Goal: Transaction & Acquisition: Purchase product/service

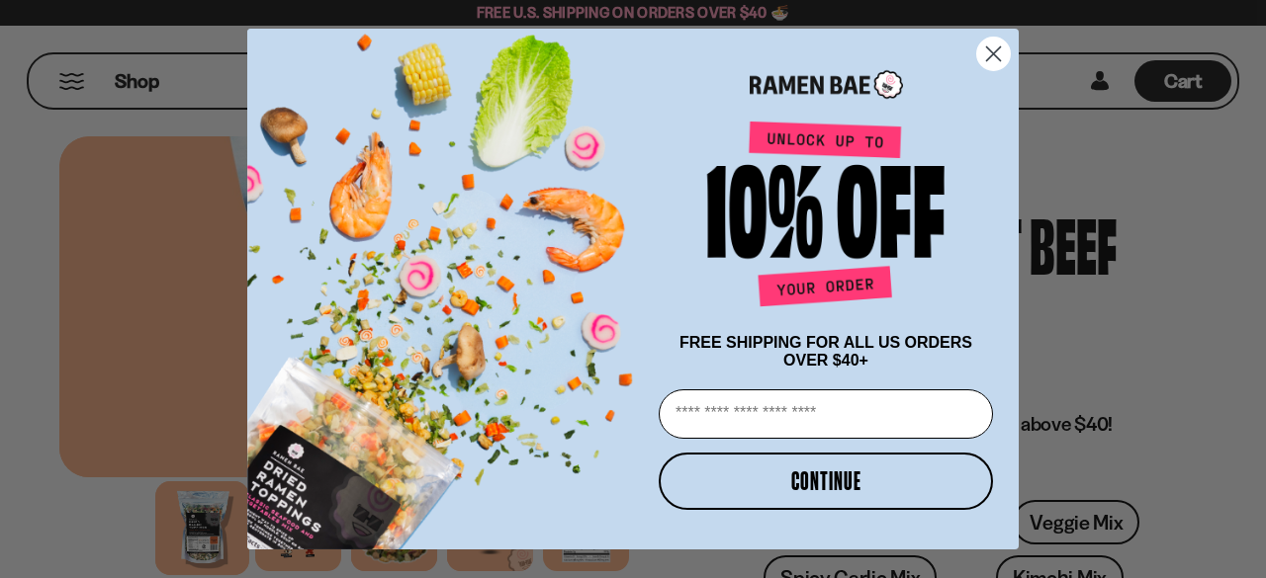
drag, startPoint x: 819, startPoint y: 490, endPoint x: 820, endPoint y: 422, distance: 68.2
click at [819, 424] on div "FREE SHIPPING FOR ALL US ORDERS OVER $40+ Email CONTINUE" at bounding box center [816, 289] width 366 height 482
click at [820, 422] on input "Email" at bounding box center [826, 414] width 334 height 49
type input "**********"
click at [785, 487] on button "CONTINUE" at bounding box center [826, 481] width 334 height 57
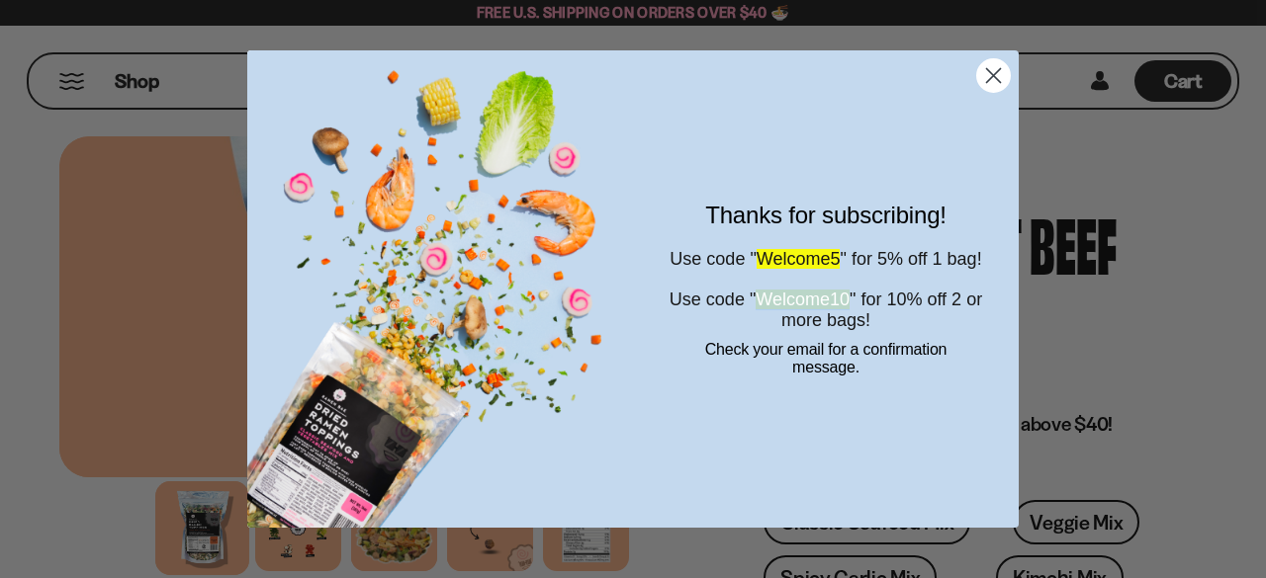
drag, startPoint x: 779, startPoint y: 321, endPoint x: 888, endPoint y: 318, distance: 108.8
click at [849, 309] on span "Welcome10" at bounding box center [802, 300] width 94 height 20
copy span "Welcome10"
click at [734, 413] on div "Thanks for subscribing! Use code " Welcome5 " for 5% off 1 bag! Use code " Welc…" at bounding box center [816, 288] width 366 height 437
click at [990, 82] on circle "Close dialog" at bounding box center [993, 75] width 33 height 33
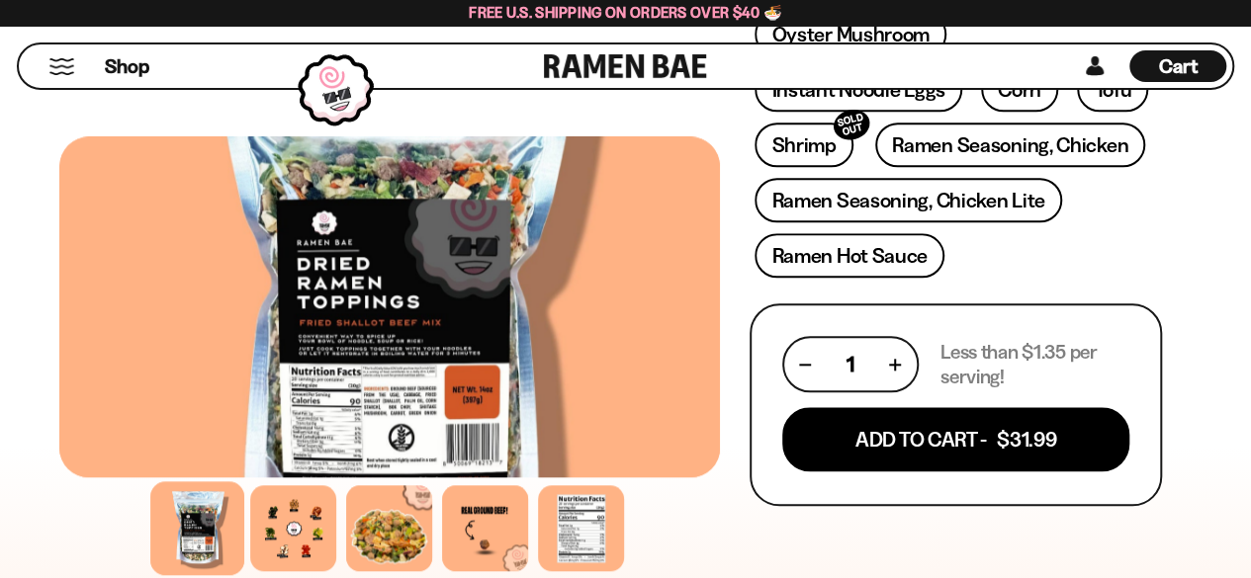
scroll to position [989, 0]
